Goal: Information Seeking & Learning: Learn about a topic

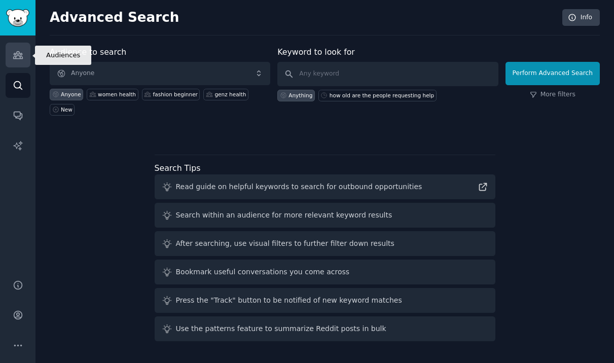
click at [13, 51] on icon "Sidebar" at bounding box center [18, 55] width 11 height 11
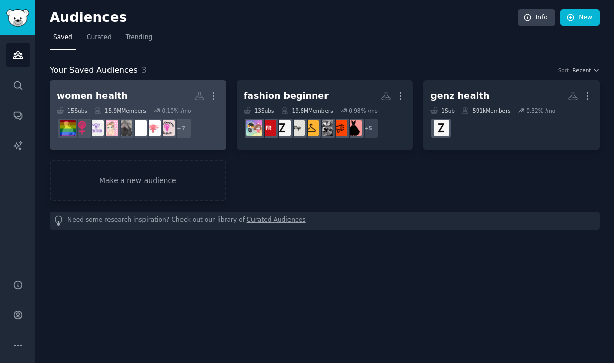
click at [134, 97] on h2 "women health More" at bounding box center [138, 96] width 162 height 18
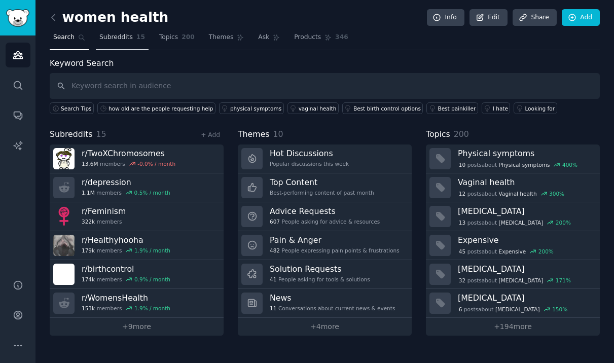
click at [101, 36] on span "Subreddits" at bounding box center [115, 37] width 33 height 9
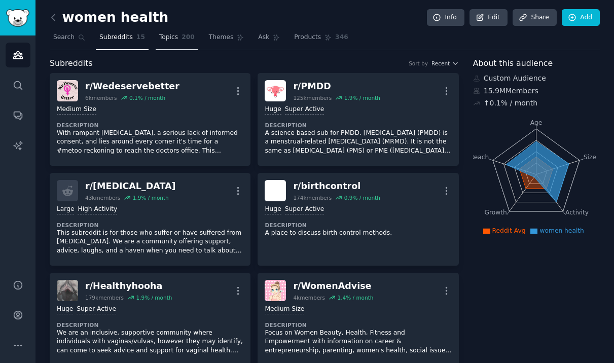
click at [181, 35] on span "200" at bounding box center [187, 37] width 13 height 9
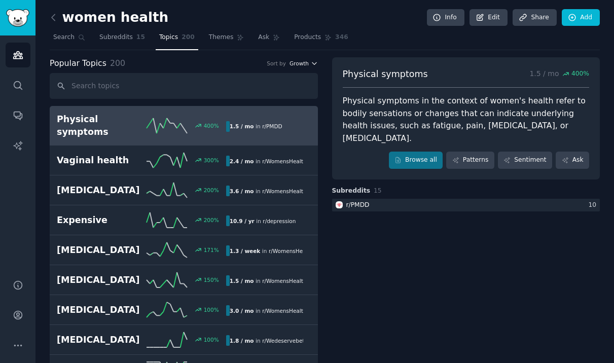
click at [298, 60] on span "Growth" at bounding box center [298, 63] width 19 height 7
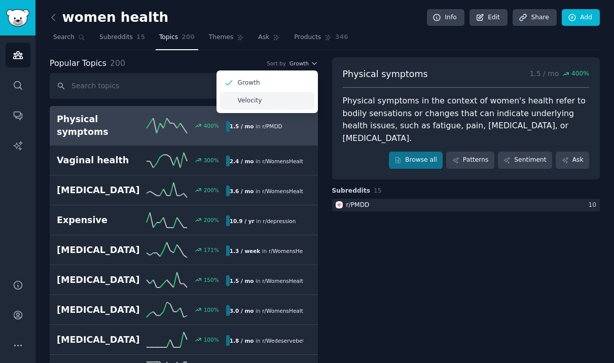
click at [287, 104] on div "Velocity" at bounding box center [267, 101] width 94 height 18
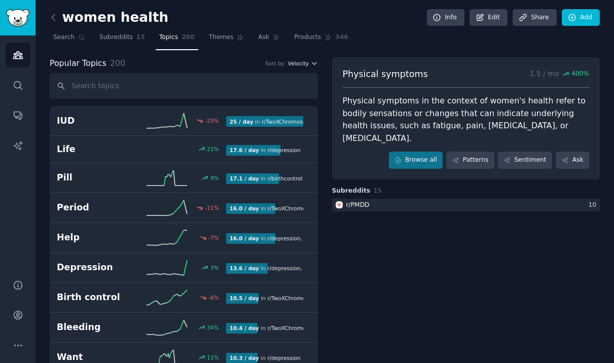
click at [305, 61] on span "Velocity" at bounding box center [298, 63] width 21 height 7
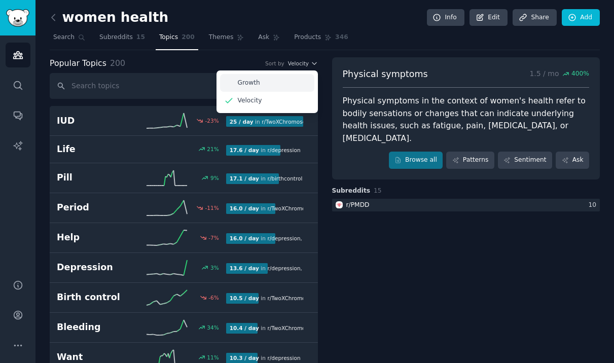
click at [277, 88] on div "Growth" at bounding box center [267, 83] width 94 height 18
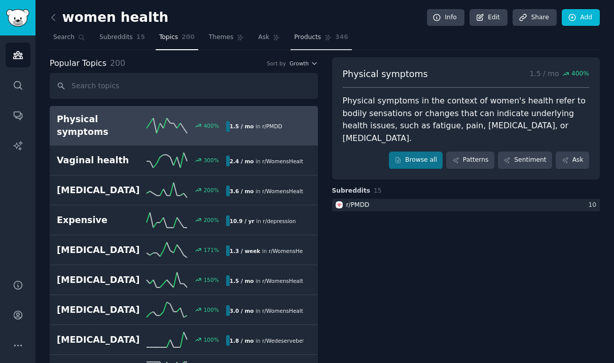
click at [308, 31] on link "Products 346" at bounding box center [320, 39] width 61 height 21
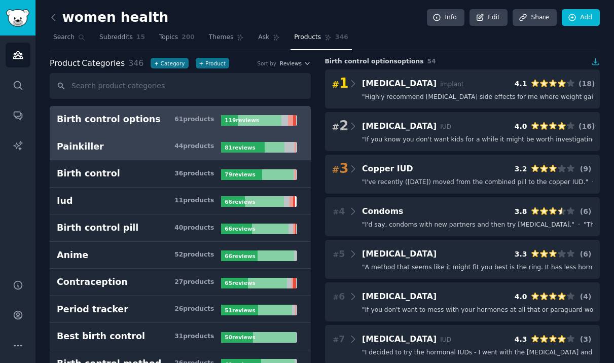
click at [116, 143] on h3 "Painkiller 44 product s" at bounding box center [139, 146] width 164 height 13
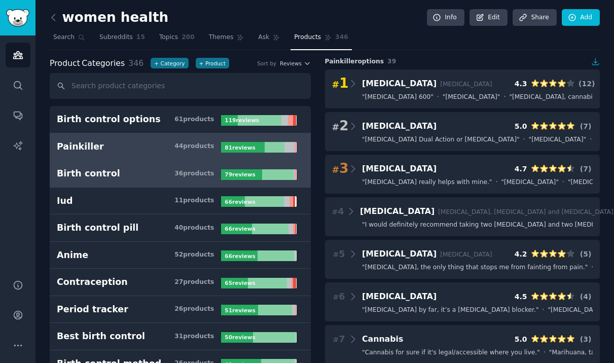
click at [109, 177] on h3 "Birth control 36 product s" at bounding box center [139, 173] width 164 height 13
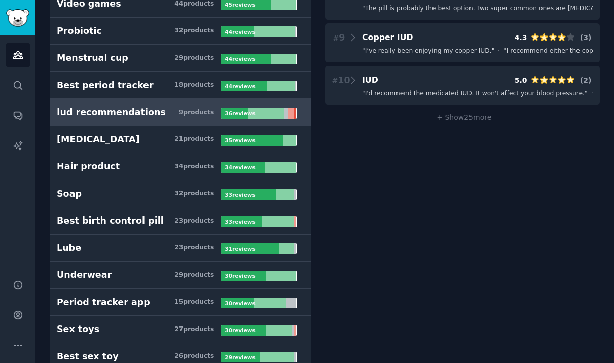
scroll to position [395, 0]
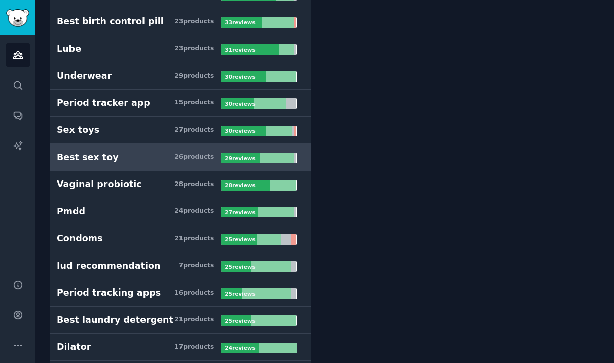
click at [109, 158] on h3 "Best sex toy 26 product s" at bounding box center [139, 157] width 164 height 13
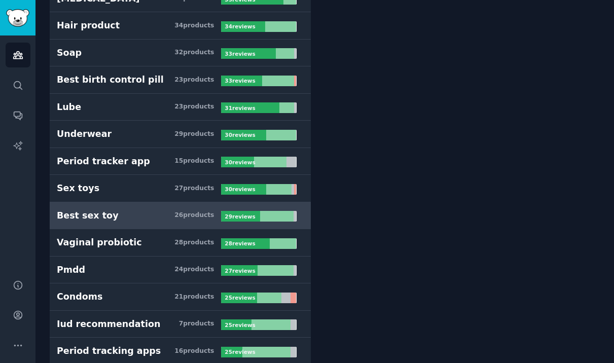
scroll to position [529, 0]
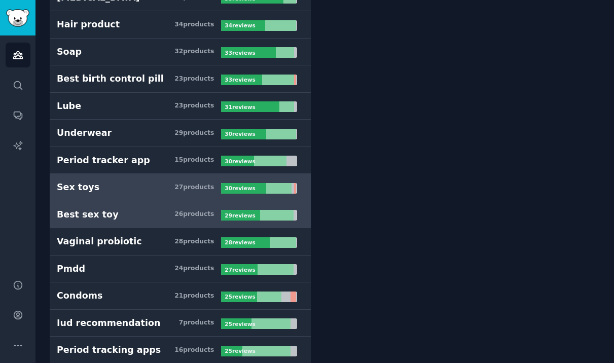
click at [121, 197] on link "Sex toys 27 product s 30 review s" at bounding box center [180, 187] width 261 height 27
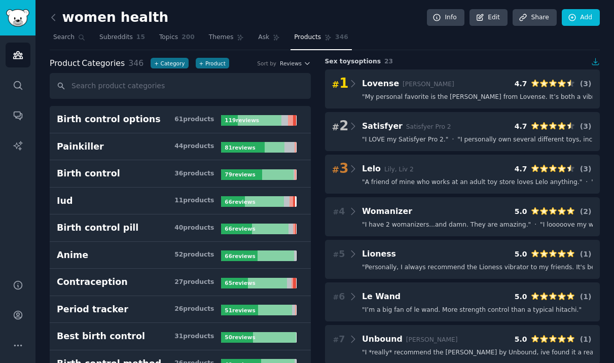
click at [63, 19] on h2 "women health" at bounding box center [109, 18] width 119 height 16
click at [55, 18] on icon at bounding box center [53, 17] width 11 height 11
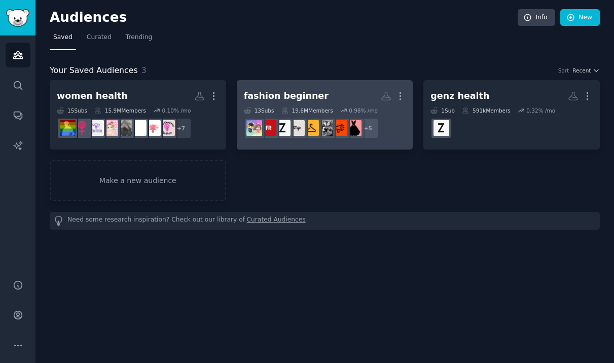
click at [267, 84] on link "fashion beginner More 13 Sub s 19.6M Members 0.98 % /mo + 5" at bounding box center [325, 114] width 176 height 69
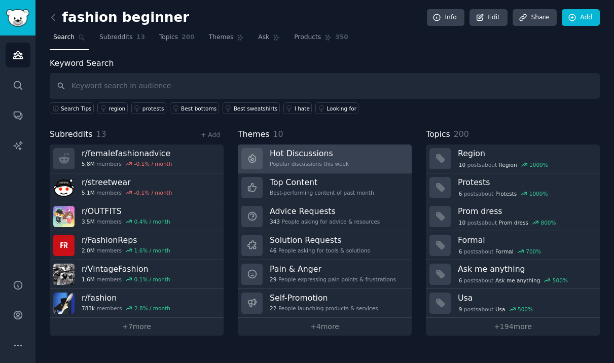
click at [310, 153] on h3 "Hot Discussions" at bounding box center [309, 153] width 79 height 11
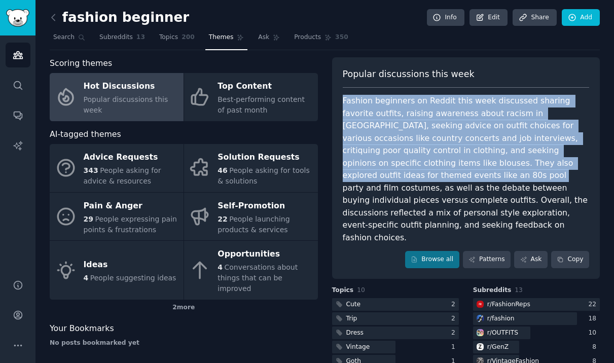
drag, startPoint x: 422, startPoint y: 92, endPoint x: 548, endPoint y: 160, distance: 143.3
click at [549, 160] on div "Popular discussions this week Fashion beginners on Reddit this week discussed s…" at bounding box center [466, 168] width 268 height 222
click at [548, 160] on div "Fashion beginners on Reddit this week discussed sharing favorite outfits, raisi…" at bounding box center [466, 169] width 247 height 149
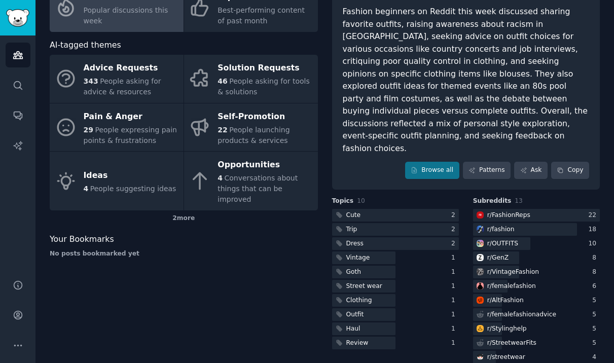
scroll to position [91, 0]
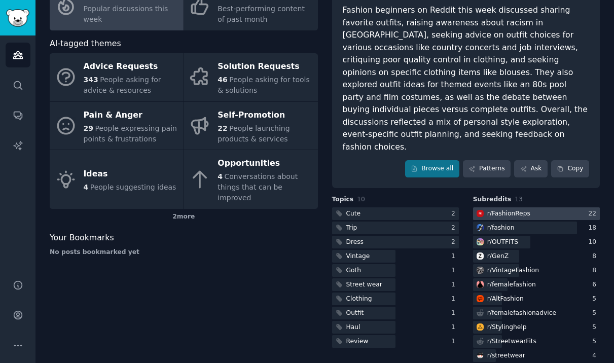
click at [541, 207] on div at bounding box center [536, 213] width 127 height 13
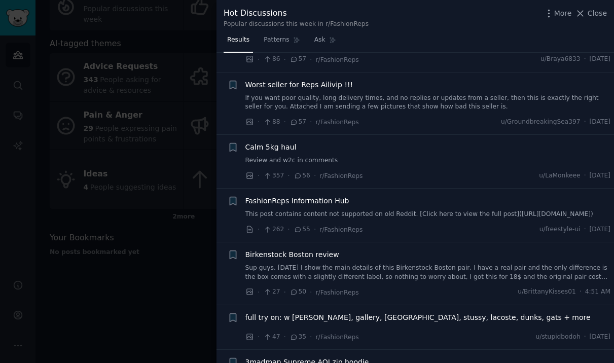
scroll to position [206, 0]
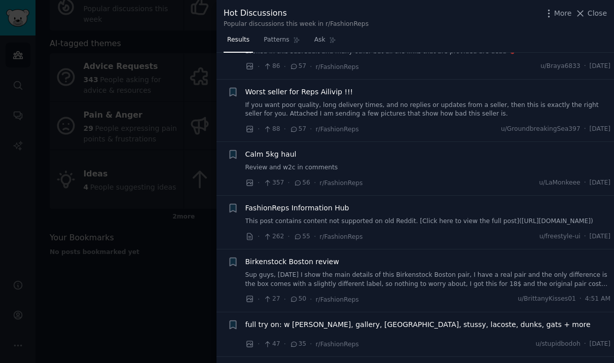
click at [474, 101] on link "If you want poor quality, long delivery times, and no replies or updates from a…" at bounding box center [427, 110] width 365 height 18
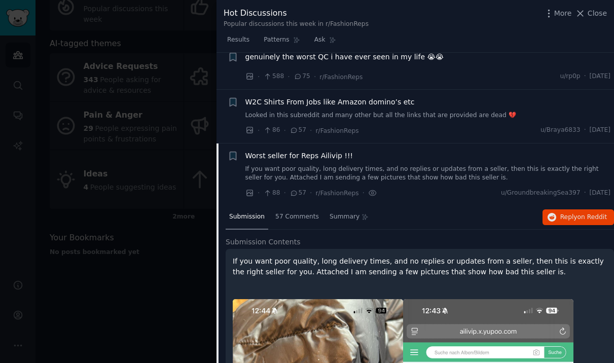
scroll to position [118, 0]
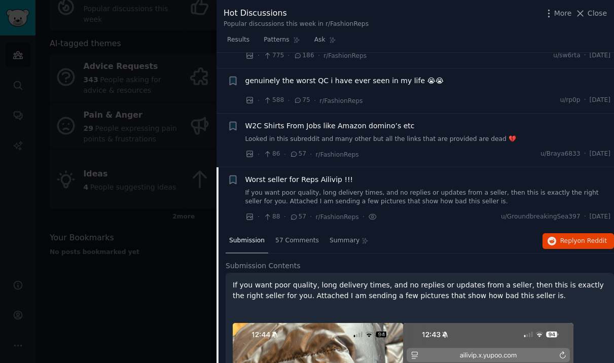
click at [375, 175] on div "Worst seller for Reps Ailivip !!! If you want poor quality, long delivery times…" at bounding box center [427, 190] width 365 height 32
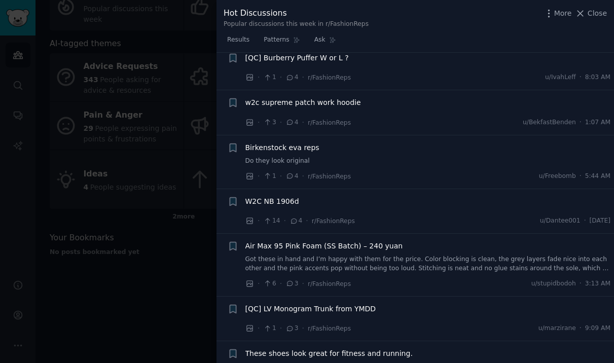
scroll to position [2830, 0]
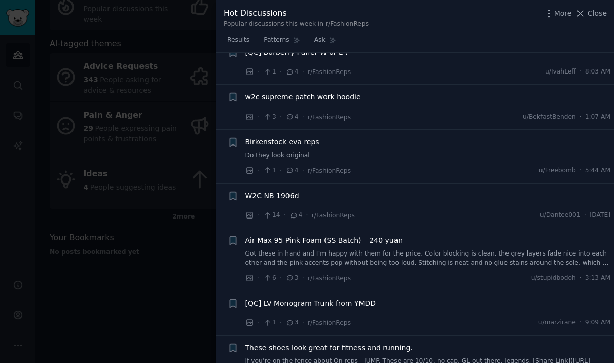
click at [326, 92] on span "w2c supreme patch work hoodie" at bounding box center [303, 97] width 116 height 11
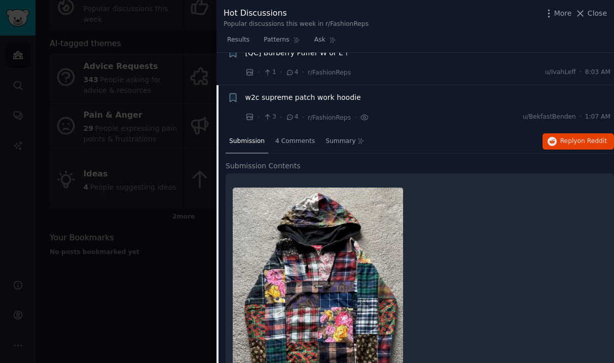
scroll to position [2336, 0]
click at [326, 92] on span "w2c supreme patch work hoodie" at bounding box center [303, 97] width 116 height 11
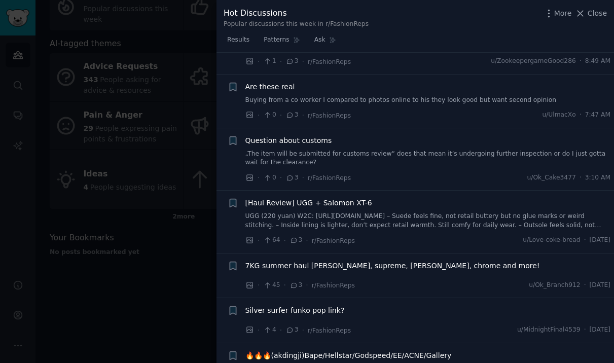
scroll to position [2662, 0]
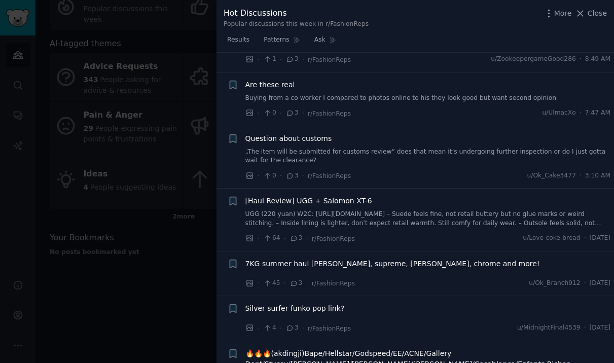
click at [316, 133] on span "Question about customs" at bounding box center [288, 138] width 87 height 11
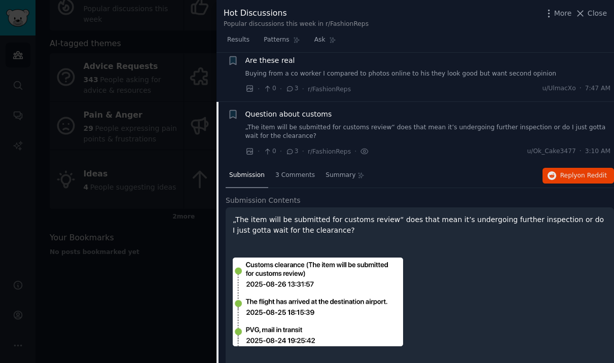
scroll to position [2703, 0]
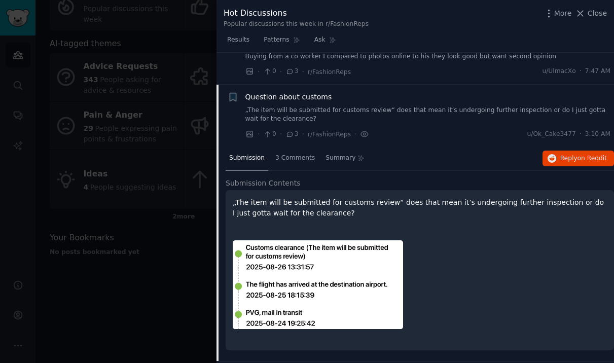
click at [264, 92] on span "Question about customs" at bounding box center [288, 97] width 87 height 11
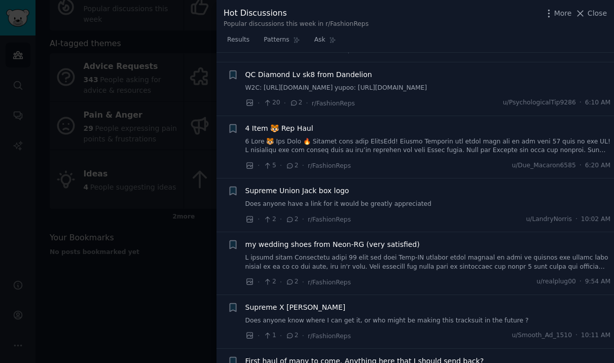
scroll to position [3005, 0]
click at [293, 123] on span "4 Item 🐯 Rep Haul" at bounding box center [279, 128] width 68 height 11
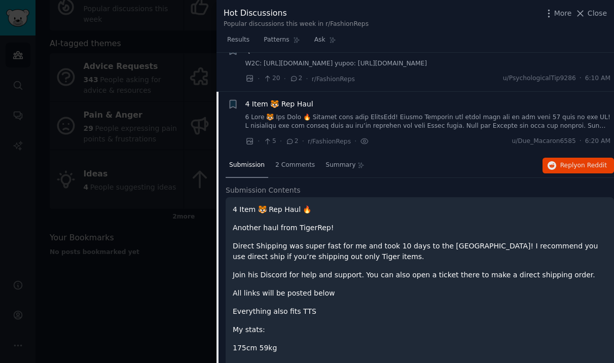
scroll to position [3045, 0]
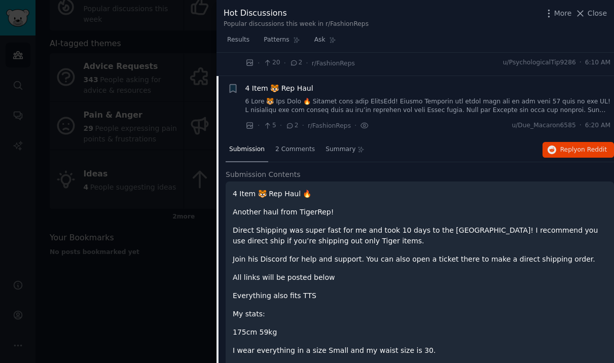
click at [283, 97] on link at bounding box center [427, 106] width 365 height 18
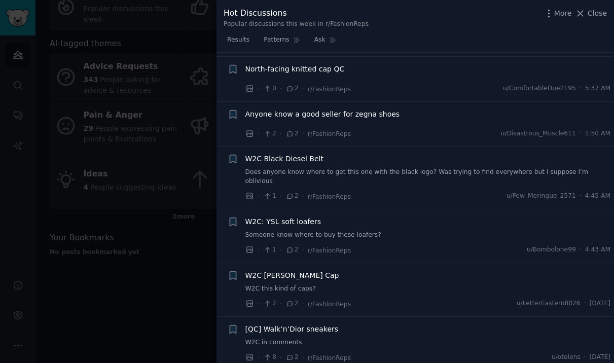
scroll to position [3509, 0]
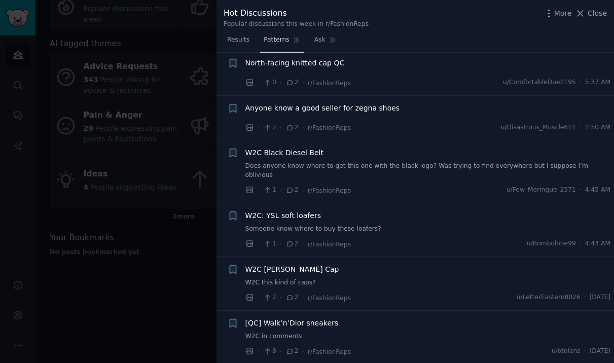
click at [275, 38] on span "Patterns" at bounding box center [276, 39] width 25 height 9
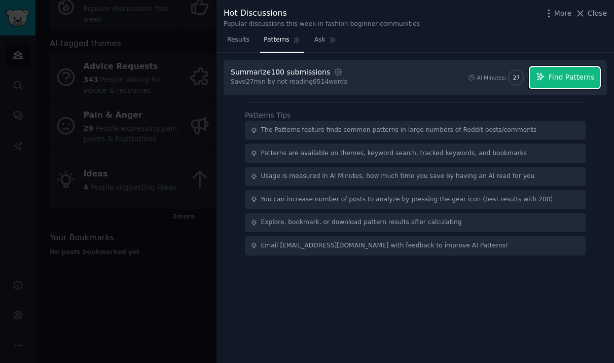
click at [583, 79] on span "Find Patterns" at bounding box center [571, 77] width 46 height 11
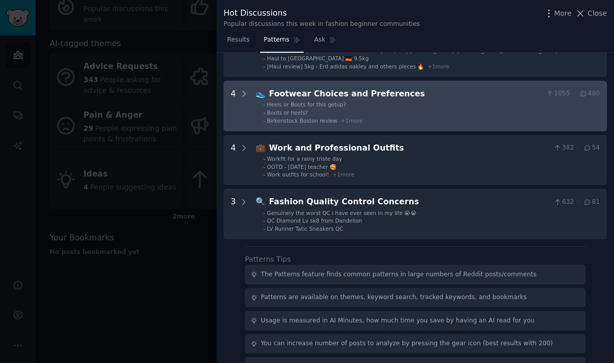
scroll to position [181, 0]
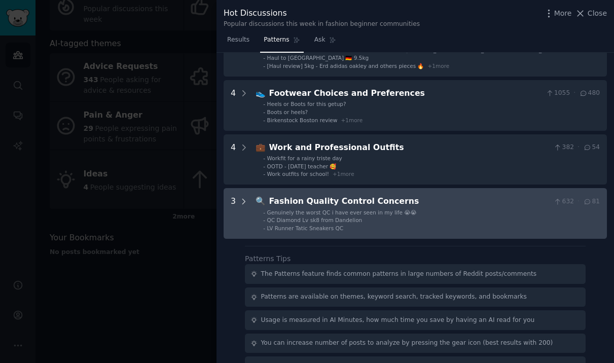
click at [243, 195] on div at bounding box center [243, 213] width 9 height 36
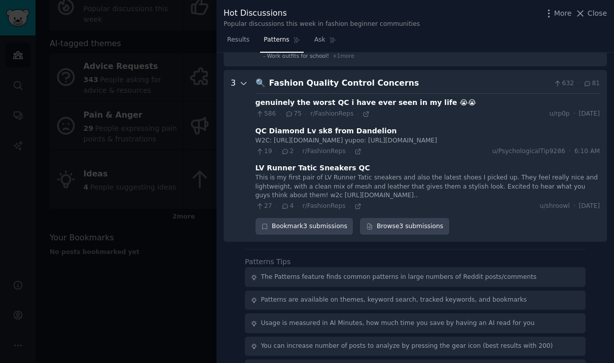
scroll to position [293, 0]
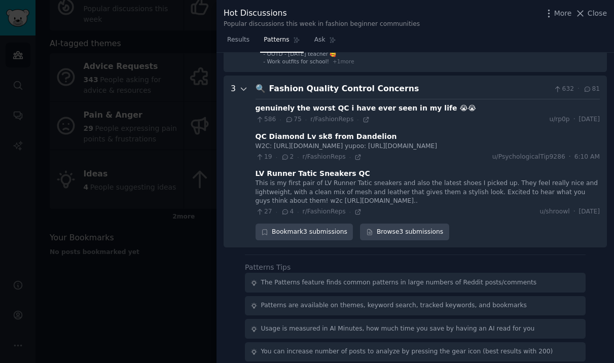
click at [241, 85] on icon at bounding box center [243, 89] width 9 height 9
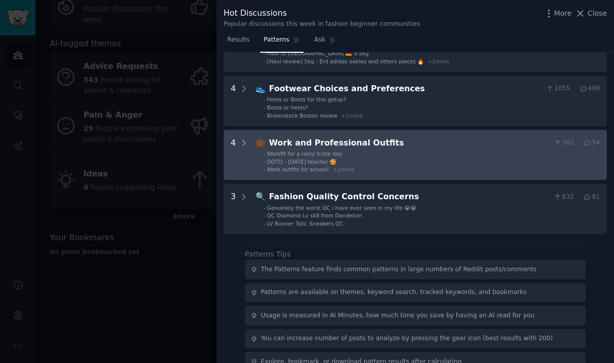
click at [235, 147] on div "4" at bounding box center [233, 155] width 5 height 36
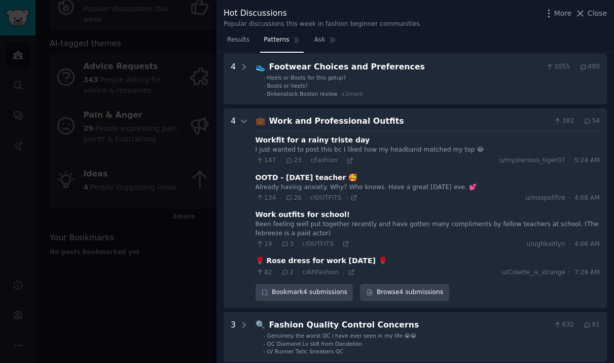
scroll to position [204, 0]
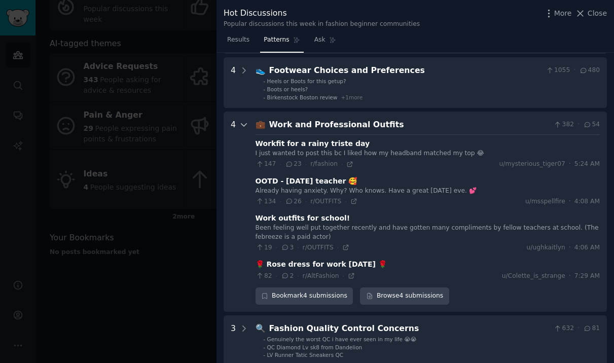
click at [242, 128] on icon at bounding box center [243, 124] width 9 height 9
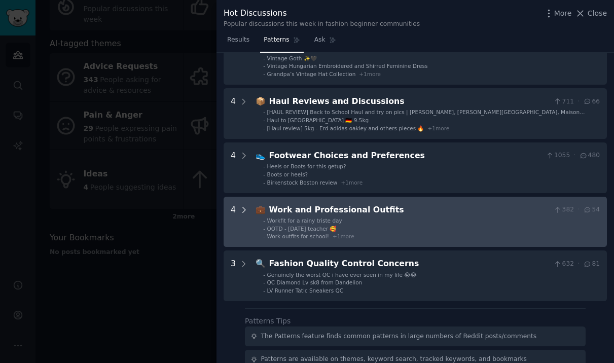
scroll to position [116, 0]
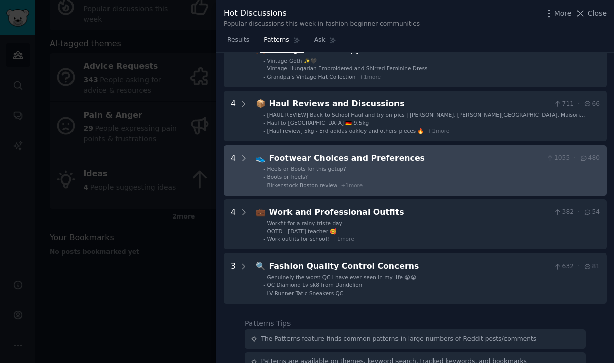
click at [241, 149] on Preferences "4 👟 Footwear Choices and Preferences 1055 · 480 - Heels or Boots for this getup…" at bounding box center [415, 170] width 383 height 51
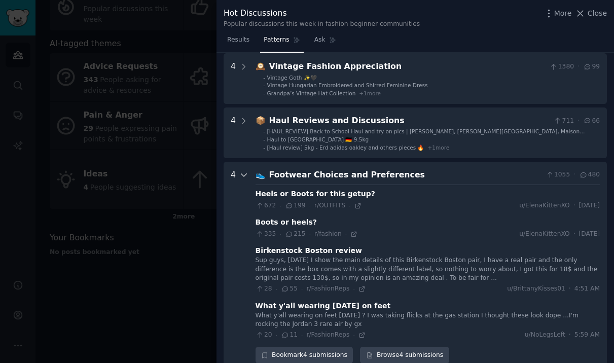
scroll to position [82, 0]
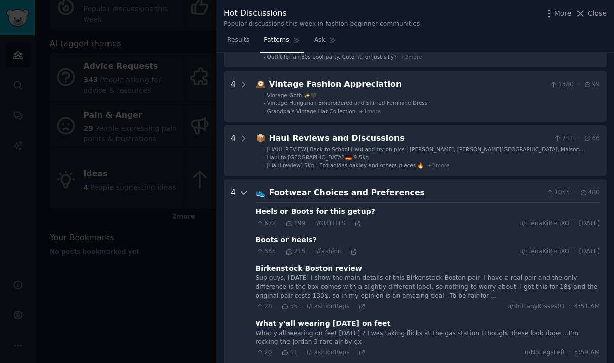
click at [245, 191] on icon at bounding box center [243, 192] width 9 height 9
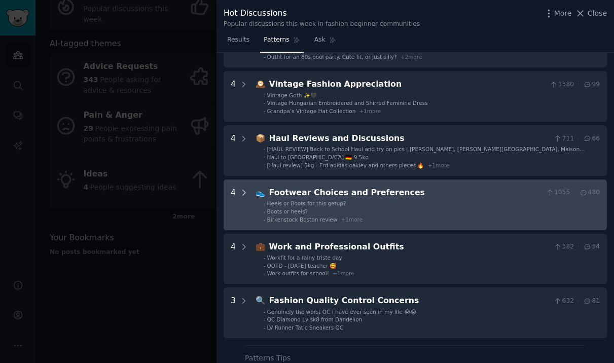
scroll to position [90, 0]
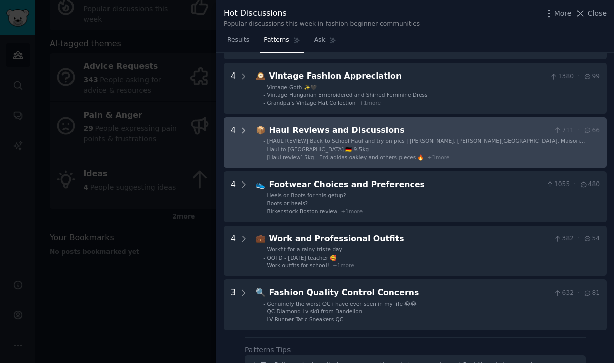
click at [244, 134] on icon at bounding box center [243, 130] width 9 height 9
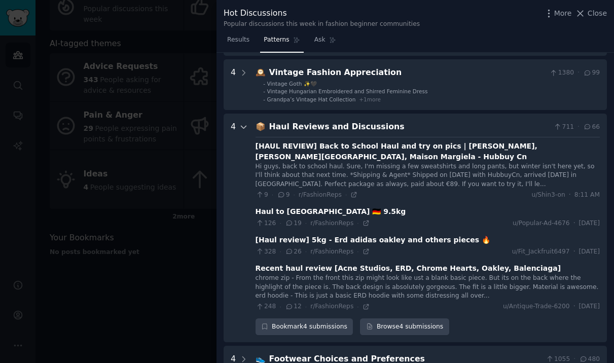
scroll to position [95, 0]
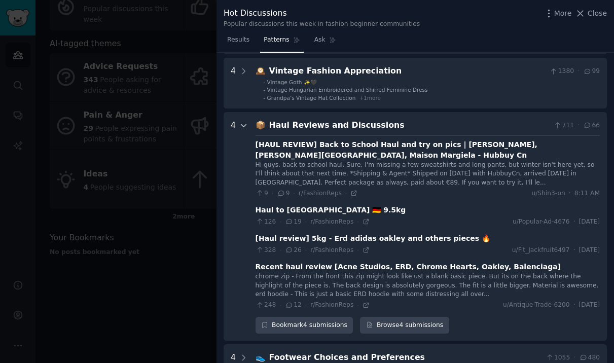
click at [244, 127] on icon at bounding box center [243, 125] width 9 height 9
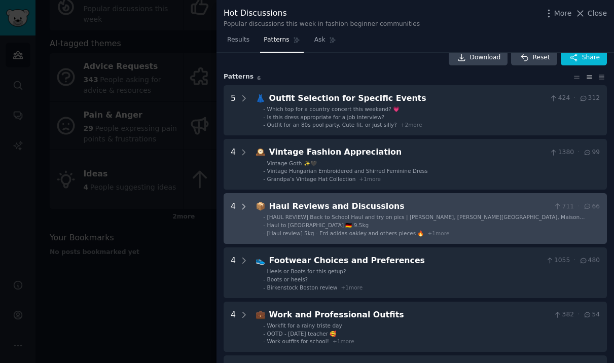
scroll to position [13, 0]
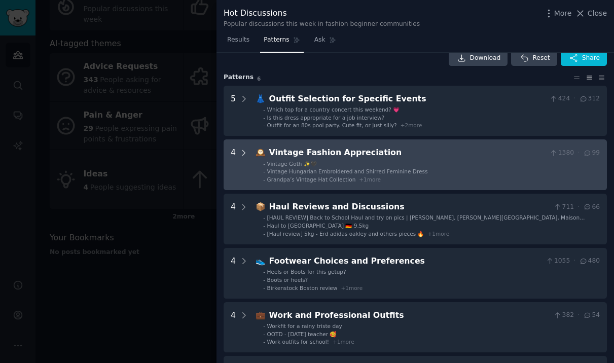
click at [247, 151] on icon at bounding box center [243, 153] width 9 height 9
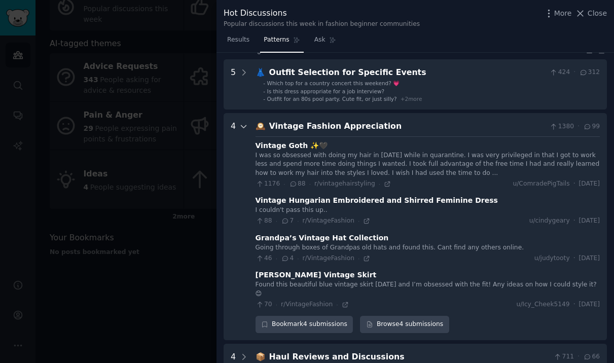
scroll to position [35, 0]
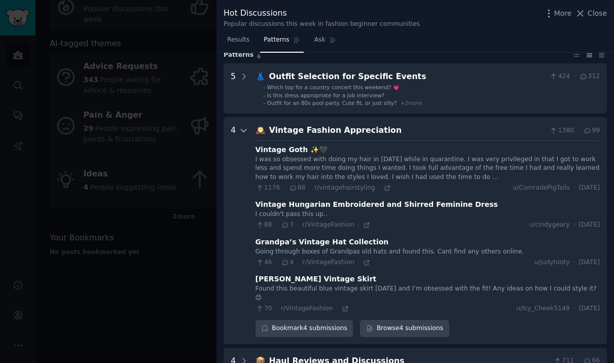
click at [246, 130] on icon at bounding box center [243, 130] width 9 height 9
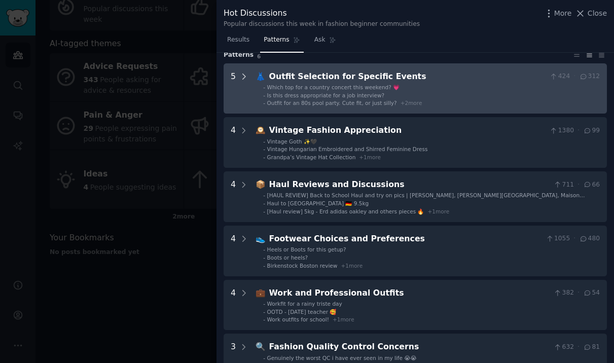
click at [240, 78] on icon at bounding box center [243, 76] width 9 height 9
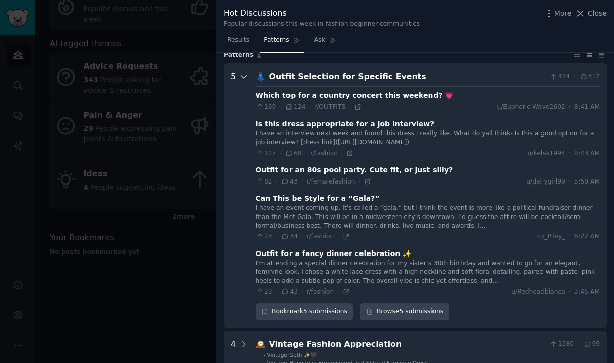
scroll to position [46, 0]
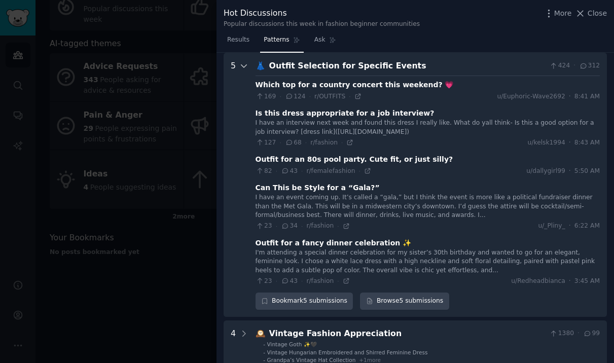
click at [244, 65] on icon at bounding box center [243, 66] width 5 height 3
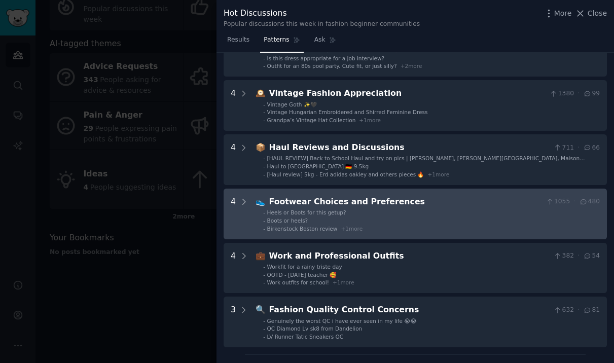
scroll to position [22, 0]
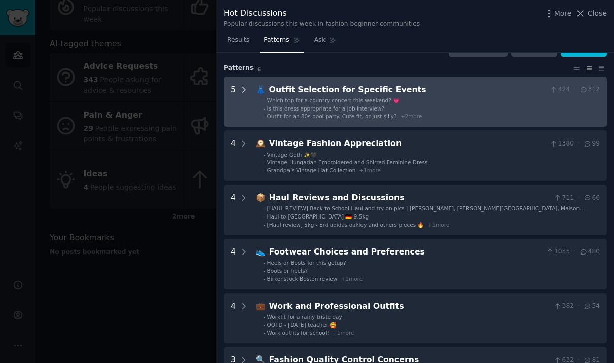
click at [241, 90] on icon at bounding box center [243, 89] width 9 height 9
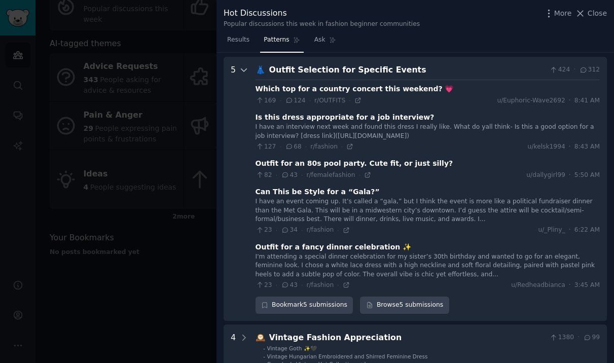
scroll to position [46, 0]
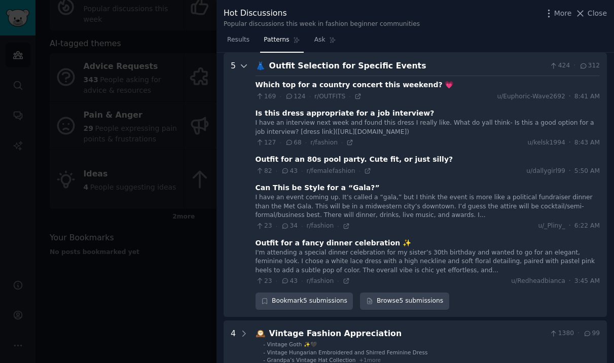
click at [242, 67] on icon at bounding box center [243, 65] width 9 height 9
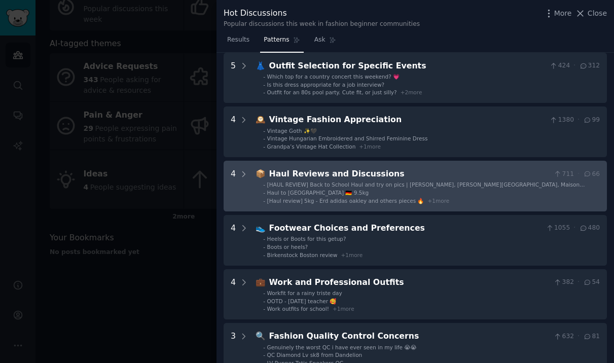
scroll to position [0, 0]
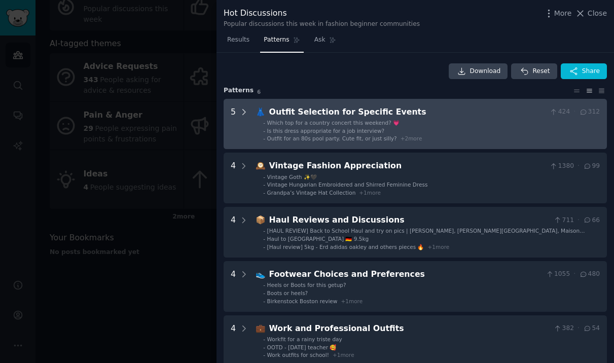
click at [244, 113] on icon at bounding box center [243, 111] width 9 height 9
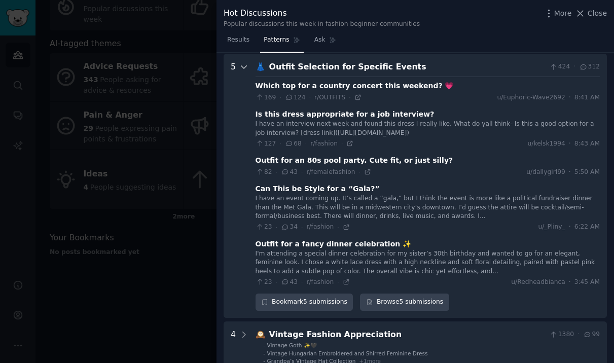
scroll to position [46, 0]
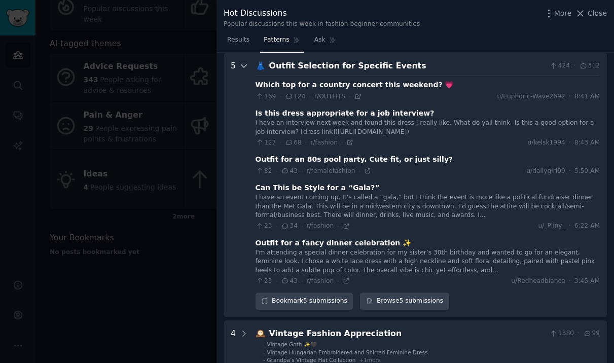
click at [243, 63] on icon at bounding box center [243, 65] width 9 height 9
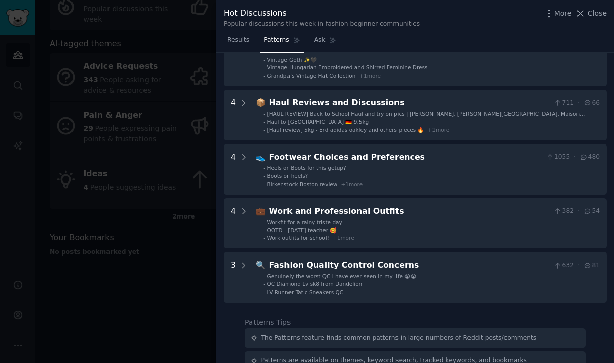
scroll to position [119, 0]
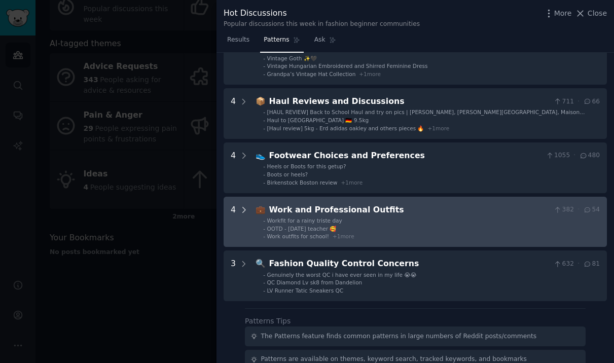
click at [244, 211] on icon at bounding box center [243, 209] width 9 height 9
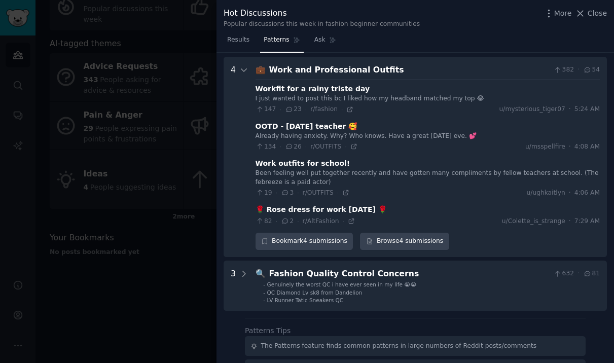
scroll to position [263, 0]
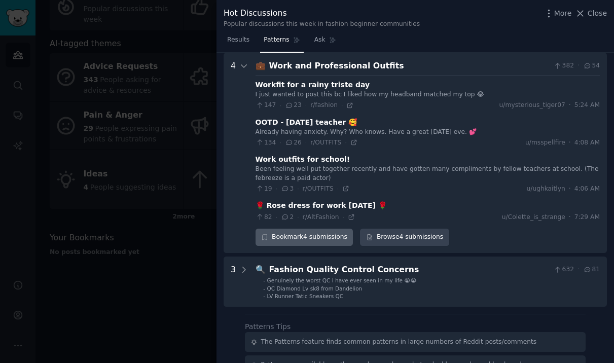
click at [283, 239] on div "Bookmark 4 submissions" at bounding box center [304, 237] width 98 height 17
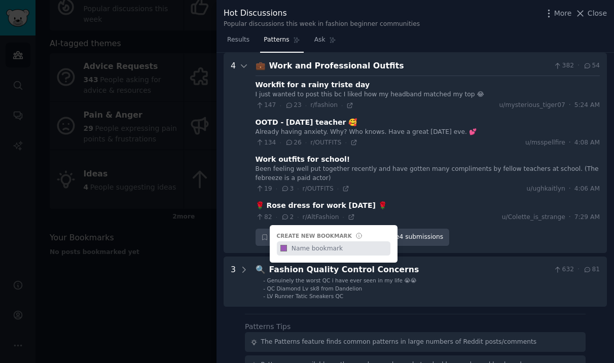
click at [484, 238] on div "Bookmark 4 submissions Create new bookmark #9b59b6 Browse 4 submissions" at bounding box center [427, 237] width 344 height 17
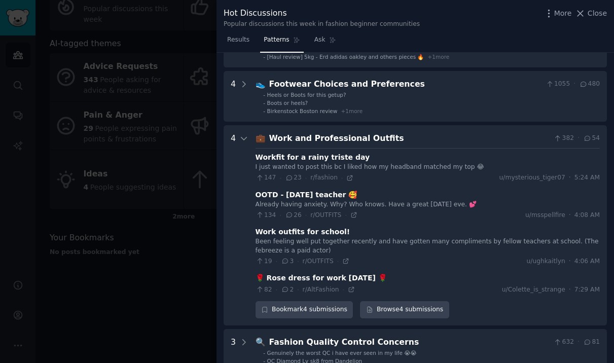
scroll to position [188, 0]
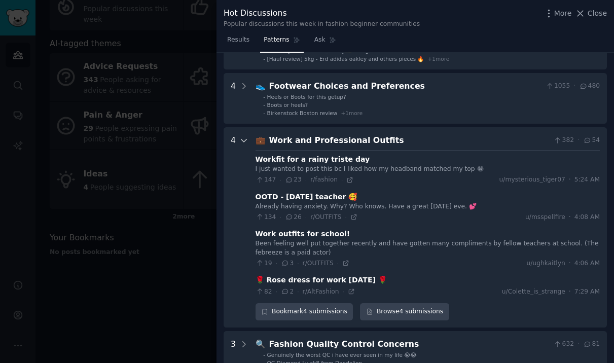
click at [243, 137] on icon at bounding box center [243, 140] width 9 height 9
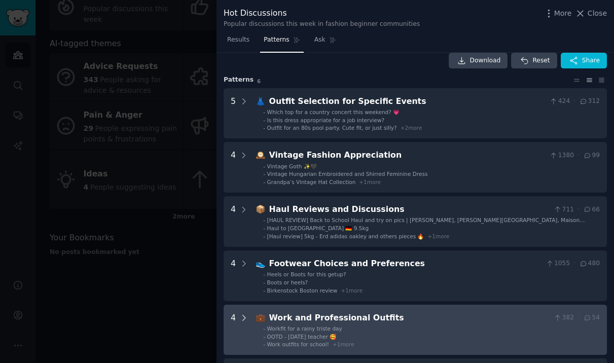
scroll to position [0, 0]
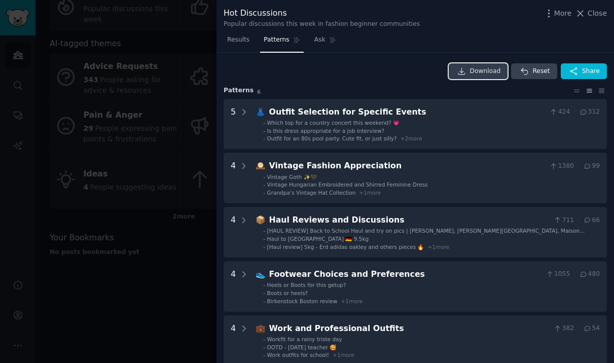
click at [478, 67] on span "Download" at bounding box center [485, 71] width 31 height 9
click at [284, 69] on div "Download Reset Share" at bounding box center [415, 71] width 383 height 16
click at [583, 9] on icon at bounding box center [580, 13] width 11 height 11
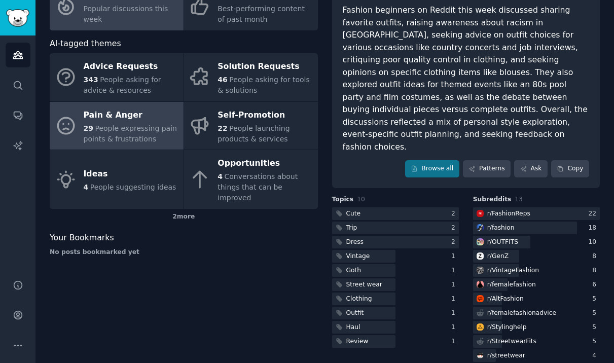
click at [111, 129] on span "People expressing pain points & frustrations" at bounding box center [130, 133] width 93 height 19
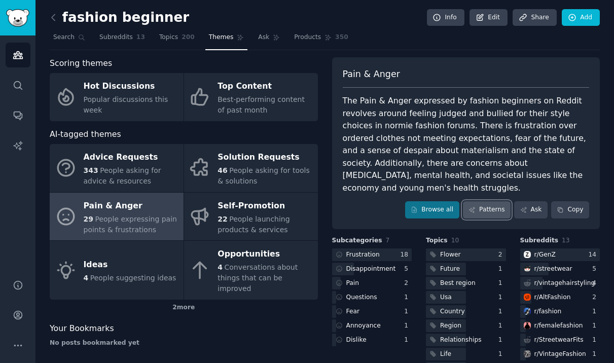
click at [492, 201] on link "Patterns" at bounding box center [487, 209] width 48 height 17
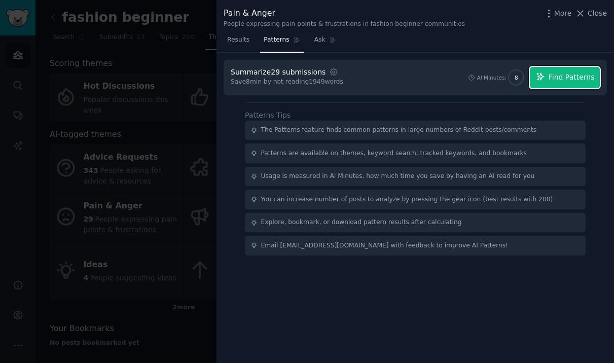
click at [580, 82] on span "Find Patterns" at bounding box center [571, 77] width 46 height 11
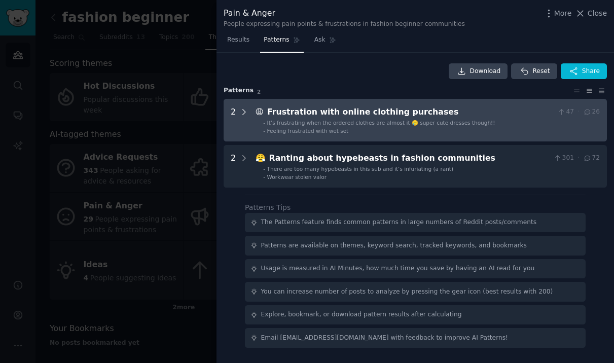
click at [243, 112] on icon at bounding box center [243, 111] width 9 height 9
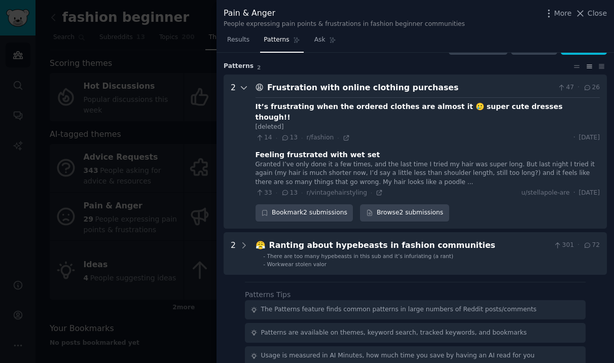
scroll to position [46, 0]
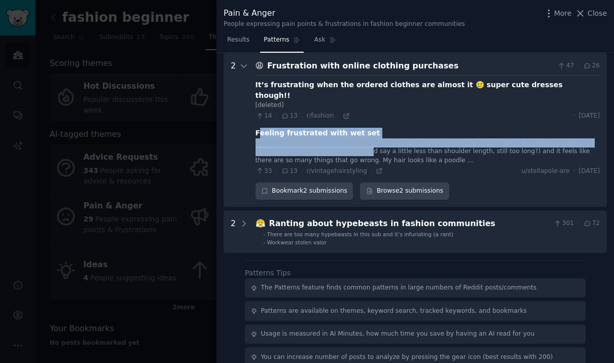
drag, startPoint x: 260, startPoint y: 127, endPoint x: 347, endPoint y: 143, distance: 88.7
click at [347, 143] on div "Feeling frustrated with wet set Granted I’ve only done it a few times, and the …" at bounding box center [427, 152] width 344 height 48
click at [347, 143] on div "Granted I’ve only done it a few times, and the last time I tried my hair was su…" at bounding box center [427, 151] width 344 height 27
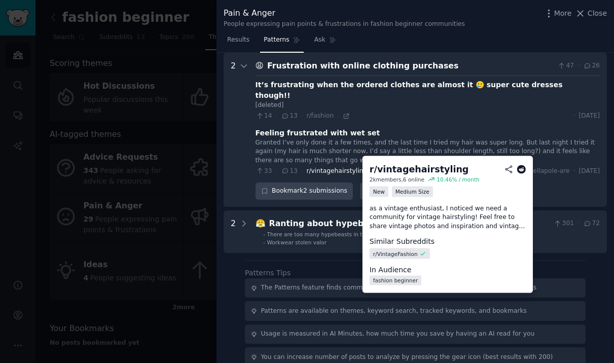
scroll to position [36, 0]
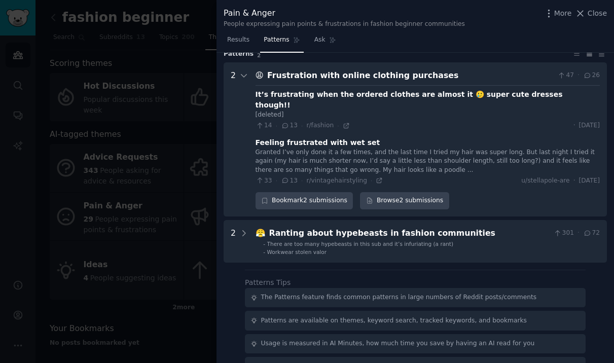
click at [429, 148] on div "Granted I’ve only done it a few times, and the last time I tried my hair was su…" at bounding box center [427, 161] width 344 height 27
drag, startPoint x: 285, startPoint y: 93, endPoint x: 417, endPoint y: 93, distance: 132.3
click at [417, 93] on div "It’s frustrating when the ordered clothes are almost it 🥲 super cute dresses th…" at bounding box center [427, 99] width 344 height 21
drag, startPoint x: 411, startPoint y: 99, endPoint x: 380, endPoint y: 96, distance: 31.1
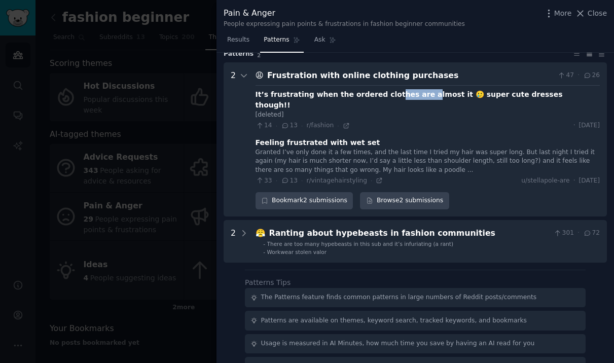
click at [380, 96] on div "It’s frustrating when the ordered clothes are almost it 🥲 super cute dresses th…" at bounding box center [427, 99] width 344 height 21
click at [418, 110] on div "[deleted]" at bounding box center [427, 114] width 344 height 9
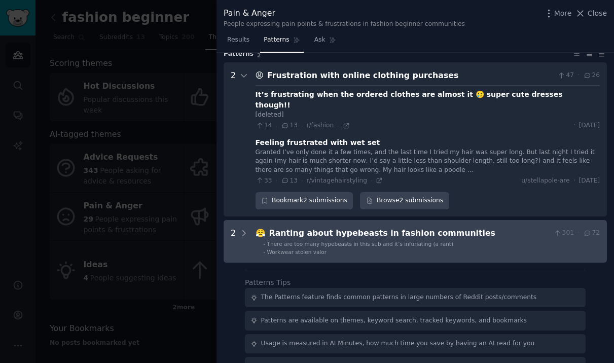
click at [256, 240] on ul "- There are too many hypebeasts in this sub and it’s infuriating (a rant) - Wor…" at bounding box center [428, 247] width 344 height 15
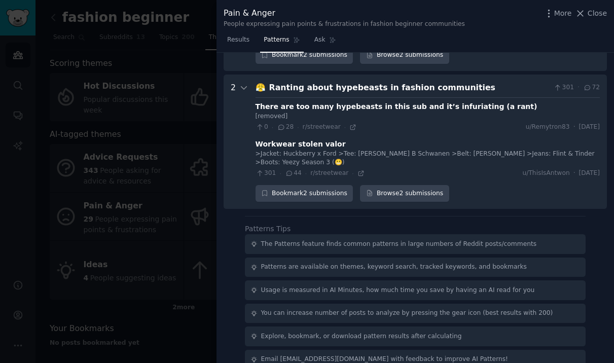
scroll to position [188, 0]
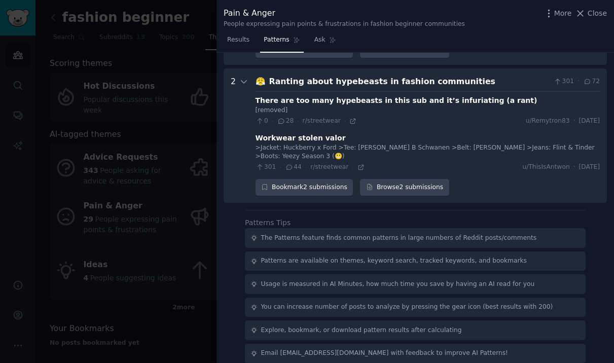
click at [281, 133] on div "Workwear stolen valor" at bounding box center [300, 138] width 90 height 11
click at [379, 180] on link "Browse 2 submissions" at bounding box center [404, 187] width 89 height 17
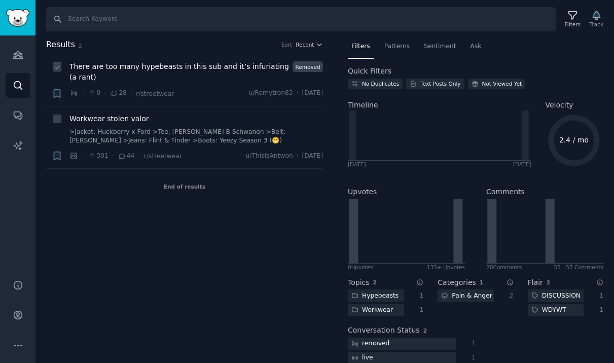
click at [139, 67] on span "There are too many hypebeasts in this sub and it’s infuriating (a rant)" at bounding box center [178, 71] width 219 height 21
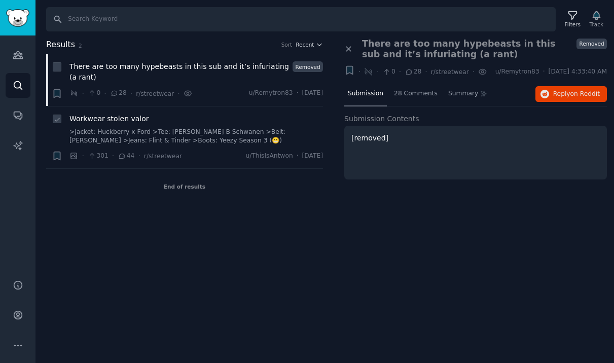
click at [118, 121] on span "Workwear stolen valor" at bounding box center [109, 119] width 80 height 11
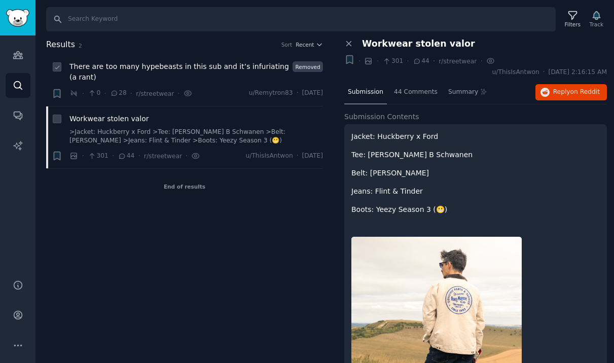
click at [119, 94] on span "28" at bounding box center [118, 93] width 17 height 9
click at [124, 69] on span "There are too many hypebeasts in this sub and it’s infuriating (a rant)" at bounding box center [178, 71] width 219 height 21
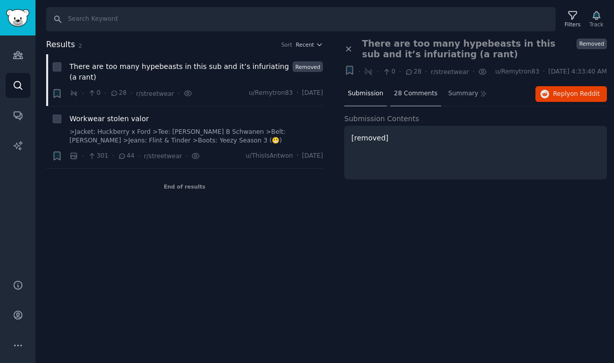
click at [415, 98] on span "28 Comments" at bounding box center [416, 93] width 44 height 9
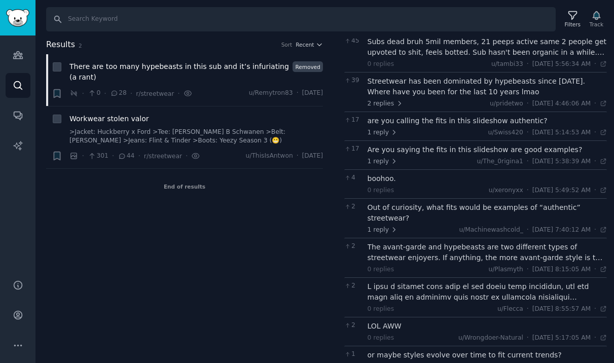
scroll to position [223, 0]
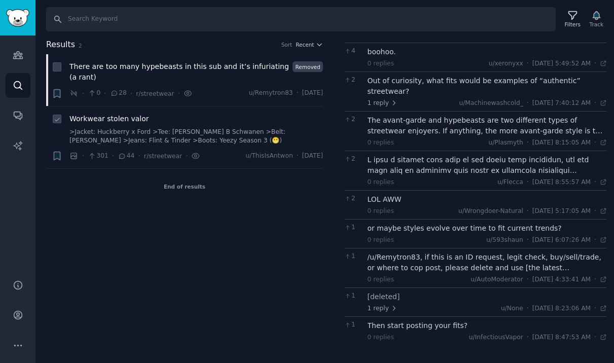
click at [115, 120] on span "Workwear stolen valor" at bounding box center [109, 119] width 80 height 11
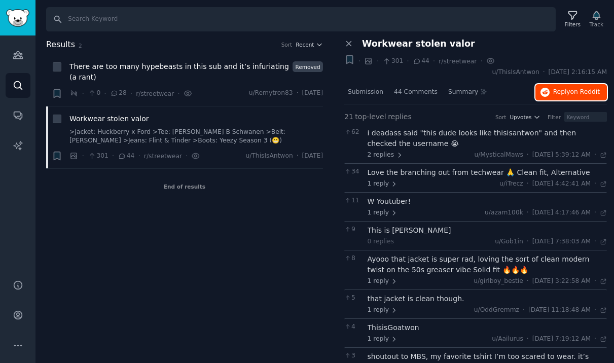
click at [556, 92] on span "Reply on Reddit" at bounding box center [576, 92] width 47 height 9
click at [173, 329] on div "Results 2 Sort Recent Bookmark this conversation + There are too many hypebeast…" at bounding box center [191, 201] width 291 height 325
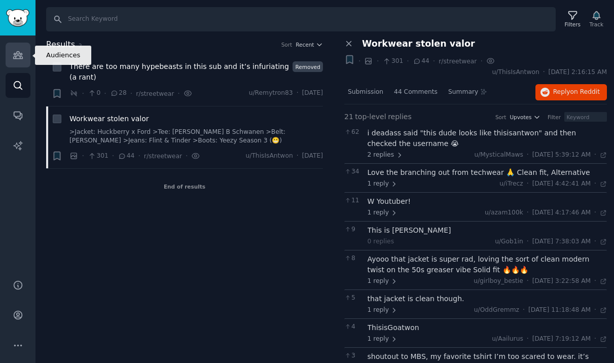
click at [16, 60] on link "Audiences" at bounding box center [18, 55] width 25 height 25
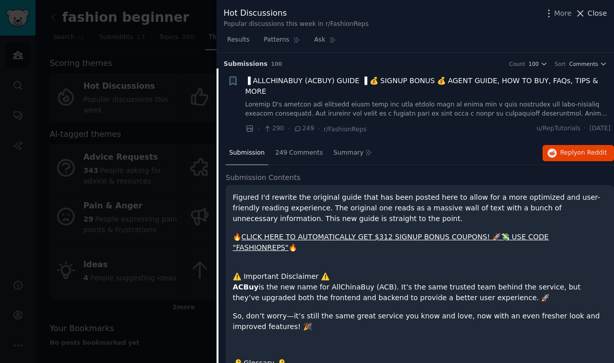
click at [597, 10] on span "Close" at bounding box center [596, 13] width 19 height 11
